Goal: Task Accomplishment & Management: Manage account settings

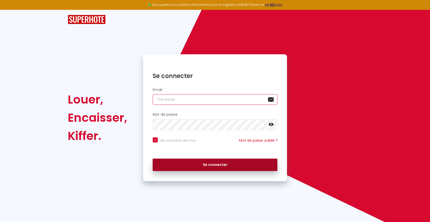
type input "[EMAIL_ADDRESS][DOMAIN_NAME]"
click at [225, 169] on button "Se connecter" at bounding box center [215, 164] width 125 height 13
checkbox input "true"
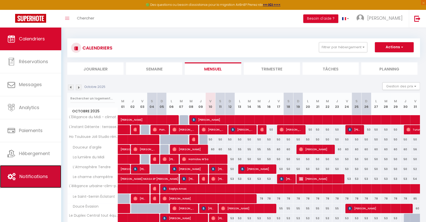
click at [36, 176] on span "Notifications" at bounding box center [33, 176] width 28 height 6
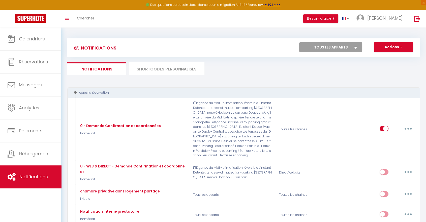
click at [180, 63] on li "SHORTCODES PERSONNALISÉS" at bounding box center [167, 68] width 76 height 12
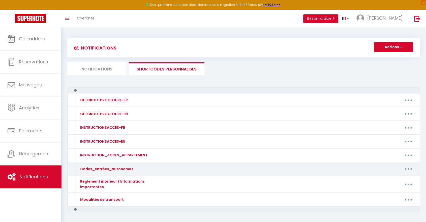
click at [409, 168] on button "button" at bounding box center [408, 169] width 14 height 8
click at [398, 176] on link "Editer" at bounding box center [395, 180] width 37 height 9
type input "Codes_entrées_autonomes"
type textarea "Comme convenu, voici les codes pour accéder à l'appartement. Pour rappel, les a…"
type textarea "Code portillon : 5823 La boite à clés se situe sur la terrasse de l’appartement…"
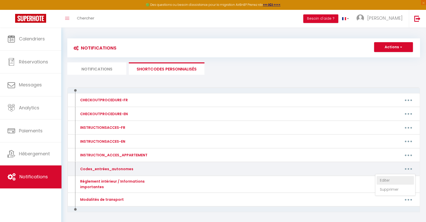
type textarea "Code boite à clés : 5618 Code portail : 0211A"
type textarea "Code boite à clés : 1418"
type textarea "Code portillon : 8336# Code Grille blanche : 8336# Code boite à clés : 8336"
type textarea "Code boite à clés : 0692"
type textarea "Code portillon : 2624# Code Grille blanche : 2624# Code boite à clés : 2624"
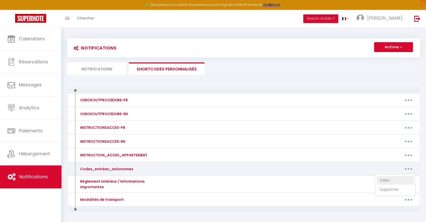
type textarea "Code portillon : 2412# Code Grille blanche : 2412# Code boite à clés : 2909"
type textarea "Boite à clés devant la porte de l’appartement : 3945"
type textarea "Boite à clés portail : 3819 Boite à clés devant la porte de l’appartement : 4709"
type textarea "Code boite à clés : 2609 Voici la photo de la boite à clés : [URL][DOMAIN_NAME]"
type textarea "Code ascenseur : 1405"
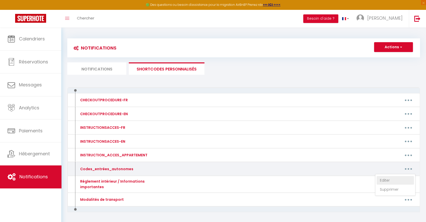
type textarea "Code portillon : 2544# Code Grille blanche : 2544# Code boite à clés : 2204"
type textarea "Code immeuble et portillon : *2037#"
type textarea "Code immeuble : 1968 Code boite à clés : 7330"
type textarea "Code boite à clés : 1950"
type textarea "Code portillon : 8731# Code Grille blanche : 8731# Code boite à clés : 8731"
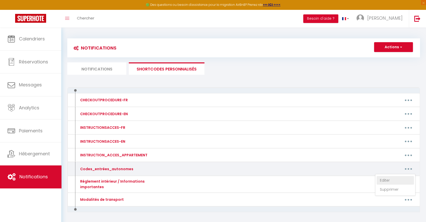
type textarea "Code de la boite à clés : 8512"
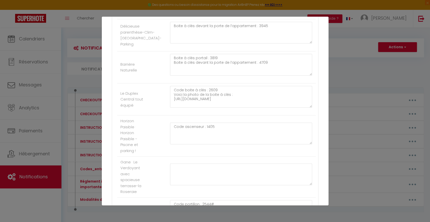
scroll to position [392, 0]
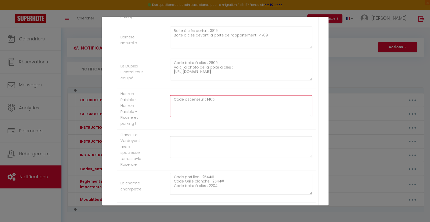
click at [218, 100] on textarea "Code ascenseur : 1405" at bounding box center [241, 106] width 142 height 22
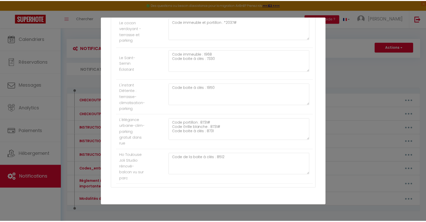
scroll to position [633, 0]
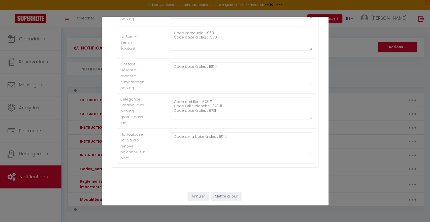
type textarea "Code ascenseur : 1607"
click at [217, 196] on button "Mettre à jour" at bounding box center [226, 196] width 30 height 9
